Goal: Task Accomplishment & Management: Manage account settings

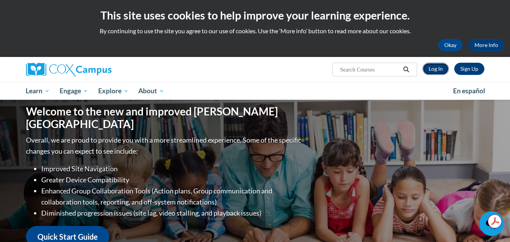
click at [432, 71] on link "Log In" at bounding box center [436, 69] width 26 height 12
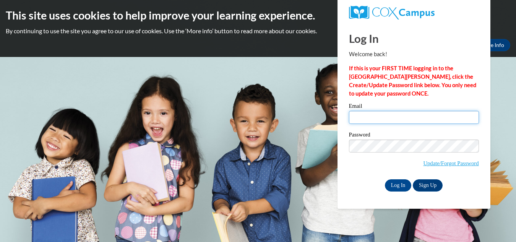
type input "[EMAIL_ADDRESS][DOMAIN_NAME]"
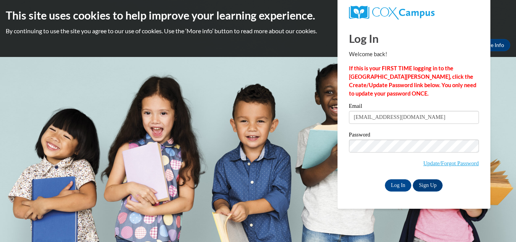
click at [374, 132] on label "Password" at bounding box center [414, 136] width 130 height 8
click at [391, 184] on input "Log In" at bounding box center [398, 185] width 27 height 12
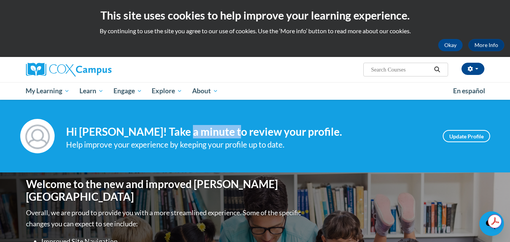
drag, startPoint x: 235, startPoint y: 132, endPoint x: 174, endPoint y: 128, distance: 61.3
click at [174, 128] on h4 "Hi Deedra McCollum! Take a minute to review your profile." at bounding box center [248, 131] width 365 height 13
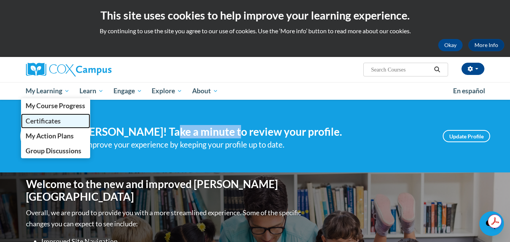
click at [42, 118] on span "Certificates" at bounding box center [43, 121] width 35 height 8
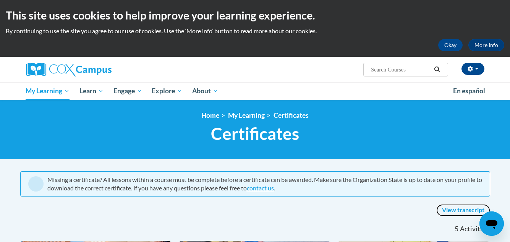
click at [456, 208] on link "View transcript" at bounding box center [463, 210] width 54 height 12
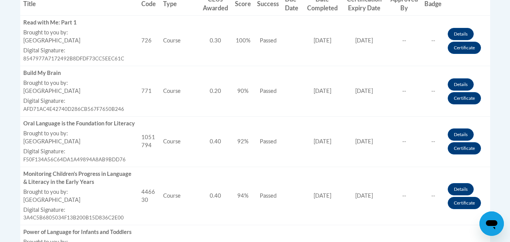
scroll to position [322, 0]
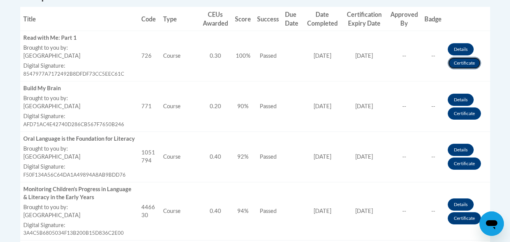
click at [463, 61] on link "Certificate" at bounding box center [464, 63] width 33 height 12
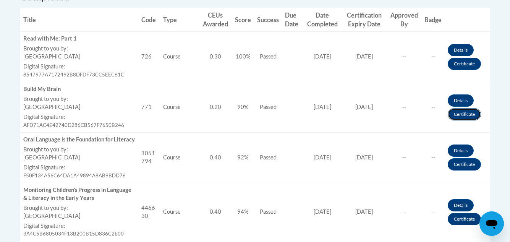
click at [457, 115] on link "Certificate" at bounding box center [464, 114] width 33 height 12
